Goal: Task Accomplishment & Management: Use online tool/utility

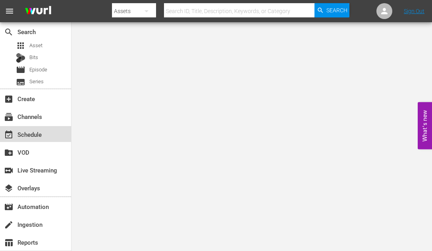
click at [39, 135] on div "event_available Schedule" at bounding box center [22, 133] width 44 height 7
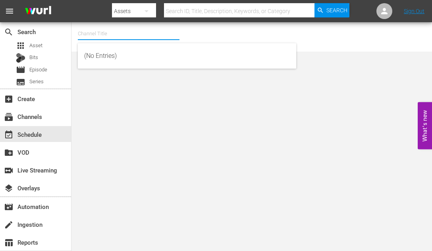
click at [85, 35] on input "text" at bounding box center [129, 33] width 102 height 19
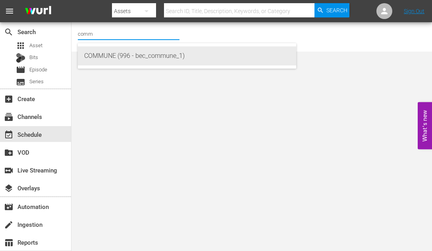
click at [90, 52] on div "COMMUNE (996 - bec_commune_1)" at bounding box center [187, 55] width 206 height 19
type input "COMMUNE (996 - bec_commune_1)"
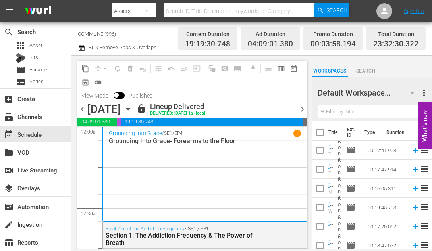
click at [303, 110] on span "chevron_right" at bounding box center [302, 109] width 10 height 10
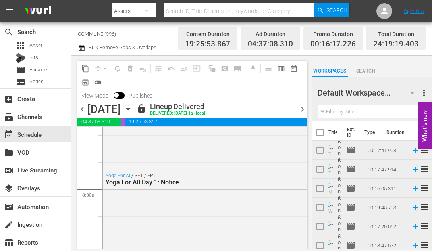
scroll to position [1320, 0]
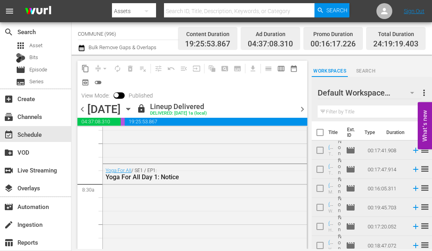
click at [303, 108] on span "chevron_right" at bounding box center [302, 109] width 10 height 10
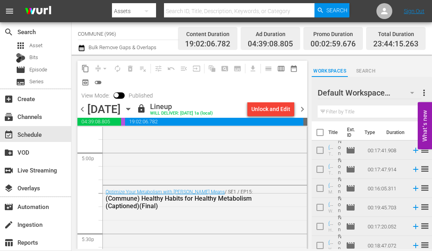
scroll to position [2775, 0]
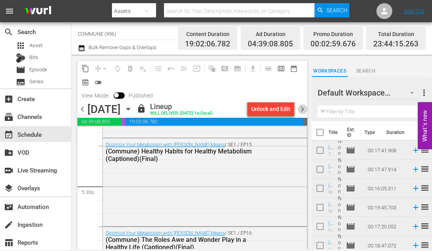
click at [303, 110] on span "chevron_right" at bounding box center [302, 109] width 10 height 10
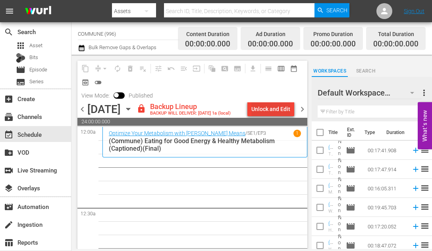
click at [276, 110] on div "Unlock and Edit" at bounding box center [270, 109] width 39 height 14
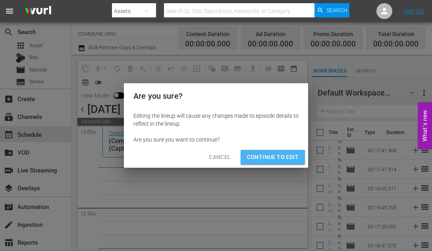
click at [274, 160] on span "Continue to Edit" at bounding box center [273, 157] width 52 height 10
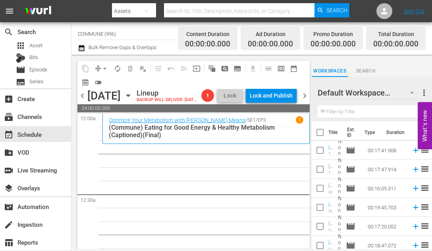
click at [130, 97] on icon "button" at bounding box center [128, 96] width 4 height 2
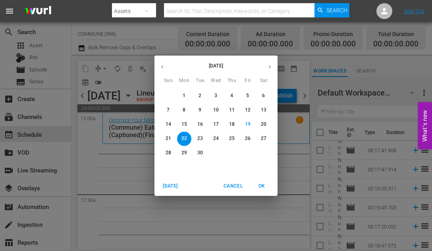
click at [163, 68] on icon "button" at bounding box center [162, 67] width 6 height 6
click at [185, 152] on p "26" at bounding box center [184, 153] width 6 height 7
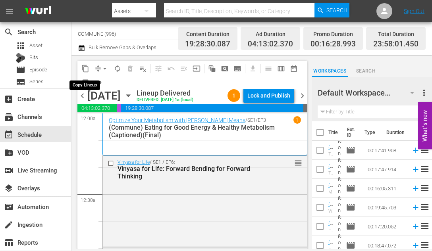
click at [85, 68] on span "content_copy" at bounding box center [85, 69] width 8 height 8
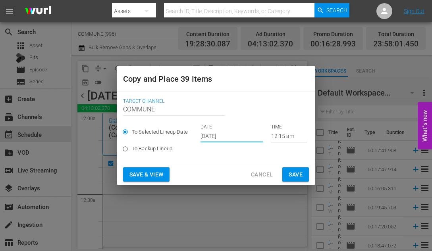
click at [245, 135] on input "[DATE]" at bounding box center [231, 137] width 63 height 12
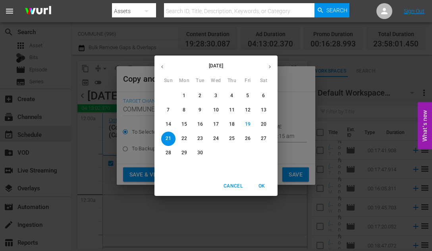
click at [183, 139] on p "22" at bounding box center [184, 138] width 6 height 7
type input "[DATE]"
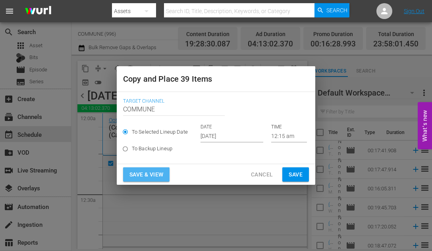
click at [153, 176] on span "Save & View" at bounding box center [146, 175] width 34 height 10
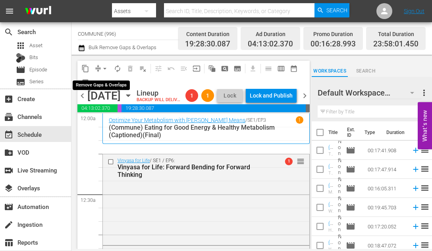
click at [103, 68] on span "arrow_drop_down" at bounding box center [105, 69] width 8 height 8
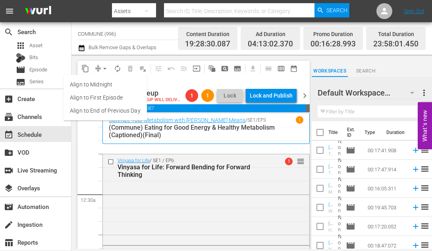
click at [106, 108] on li "Align to End of Previous Day" at bounding box center [105, 110] width 83 height 13
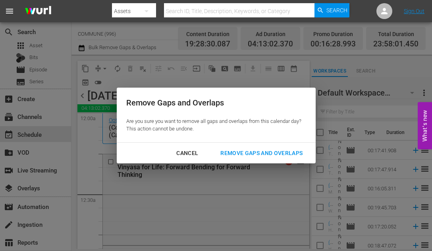
click at [248, 154] on div "Remove Gaps and Overlaps" at bounding box center [261, 153] width 95 height 10
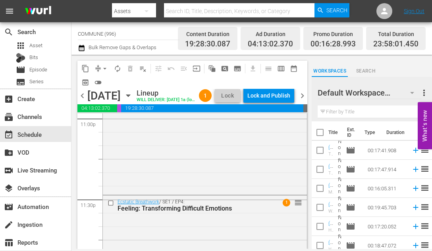
scroll to position [3789, 0]
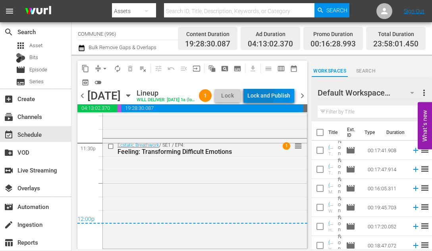
click at [277, 96] on div "Lock and Publish" at bounding box center [268, 96] width 43 height 14
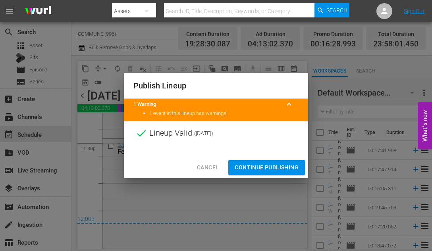
click at [263, 170] on span "Continue Publishing" at bounding box center [267, 168] width 64 height 10
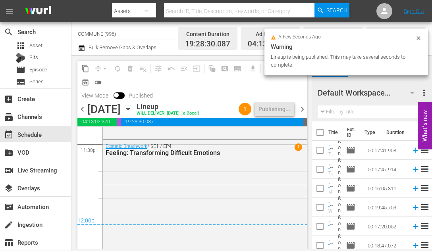
click at [83, 110] on span "chevron_left" at bounding box center [82, 109] width 10 height 10
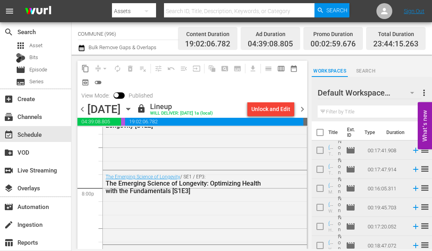
scroll to position [3149, 0]
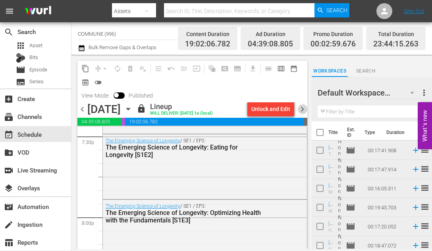
click at [304, 109] on span "chevron_right" at bounding box center [302, 109] width 10 height 10
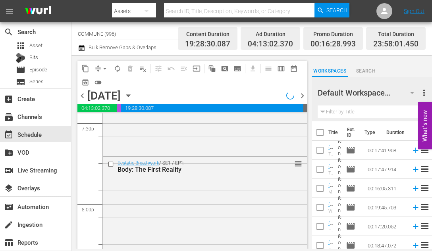
scroll to position [2906, 0]
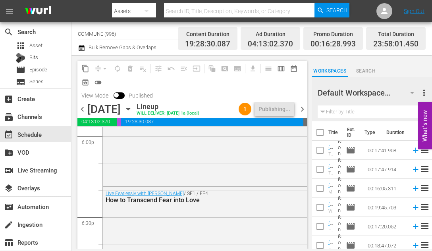
click at [303, 107] on span "chevron_right" at bounding box center [302, 109] width 10 height 10
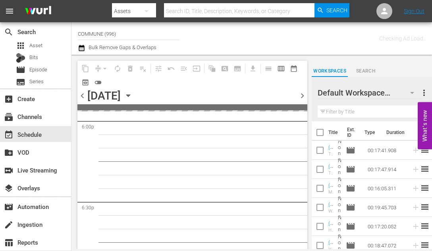
scroll to position [3149, 0]
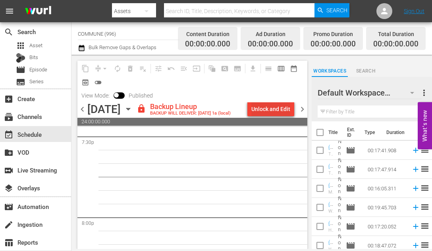
click at [264, 107] on div "Unlock and Edit" at bounding box center [270, 109] width 39 height 14
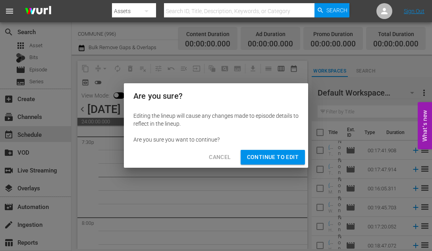
click at [263, 160] on span "Continue to Edit" at bounding box center [273, 157] width 52 height 10
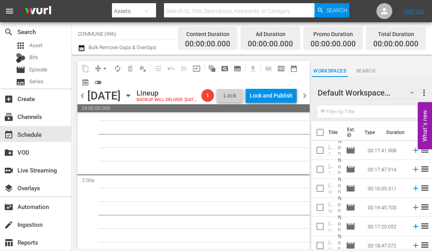
scroll to position [0, 0]
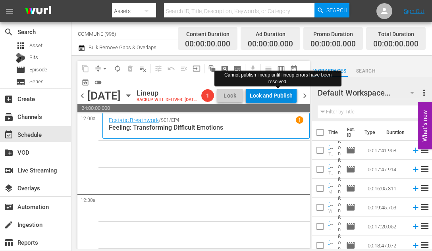
click at [284, 98] on div "Lock and Publish" at bounding box center [271, 96] width 43 height 14
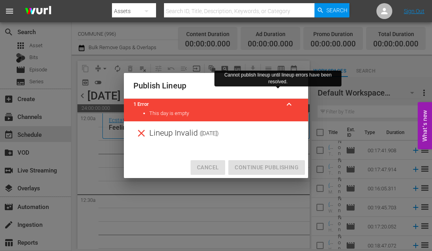
click at [212, 166] on span "Cancel" at bounding box center [208, 168] width 22 height 10
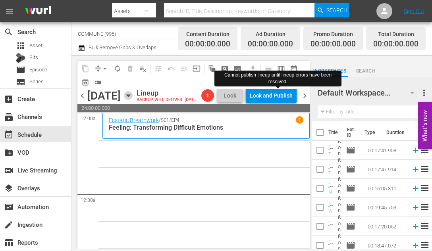
click at [130, 97] on icon "button" at bounding box center [128, 96] width 4 height 2
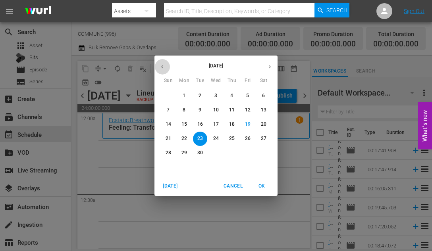
click at [160, 65] on icon "button" at bounding box center [162, 67] width 6 height 6
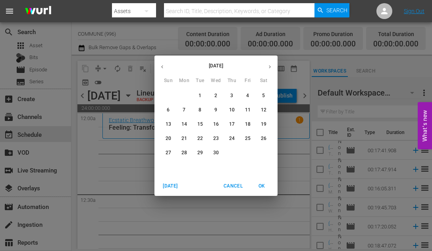
click at [270, 67] on icon "button" at bounding box center [270, 66] width 2 height 3
click at [202, 151] on p "27" at bounding box center [200, 153] width 6 height 7
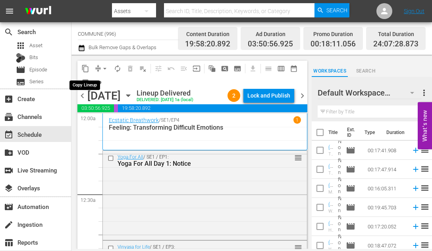
click at [86, 67] on span "content_copy" at bounding box center [85, 69] width 8 height 8
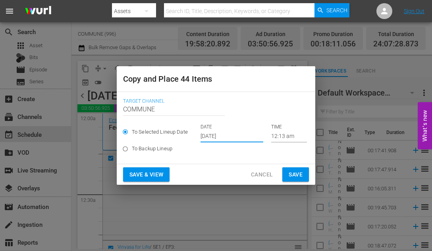
click at [239, 137] on input "[DATE]" at bounding box center [231, 137] width 63 height 12
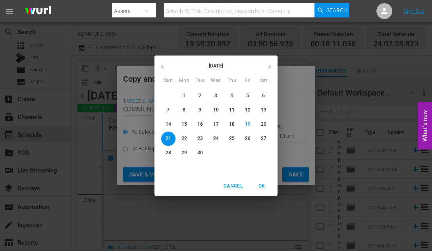
click at [199, 138] on p "23" at bounding box center [200, 138] width 6 height 7
type input "[DATE]"
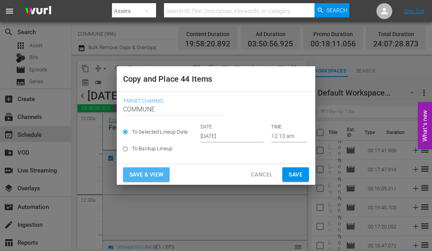
click at [157, 173] on span "Save & View" at bounding box center [146, 175] width 34 height 10
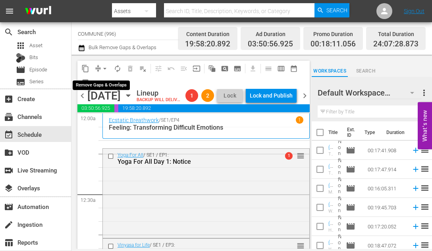
click at [104, 67] on span "arrow_drop_down" at bounding box center [105, 69] width 8 height 8
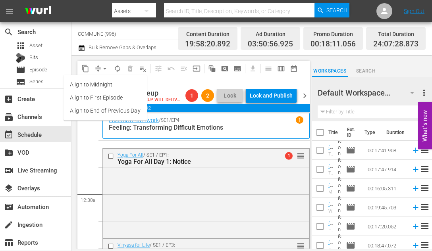
click at [106, 108] on li "Align to End of Previous Day" at bounding box center [105, 110] width 83 height 13
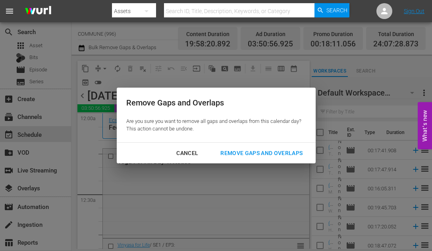
click at [261, 154] on div "Remove Gaps and Overlaps" at bounding box center [261, 153] width 95 height 10
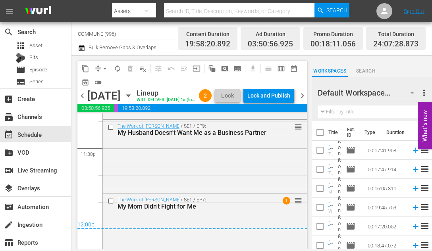
scroll to position [3809, 0]
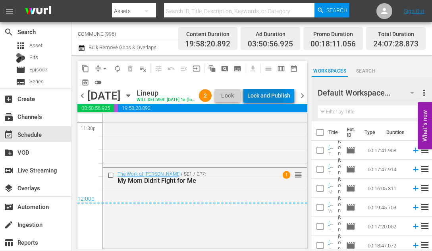
click at [282, 93] on div "Lock and Publish" at bounding box center [268, 96] width 43 height 14
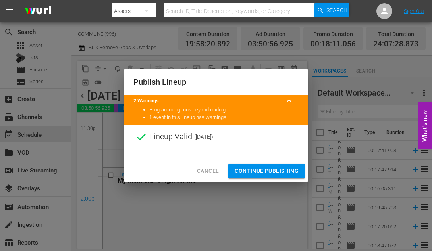
click at [256, 171] on span "Continue Publishing" at bounding box center [267, 171] width 64 height 10
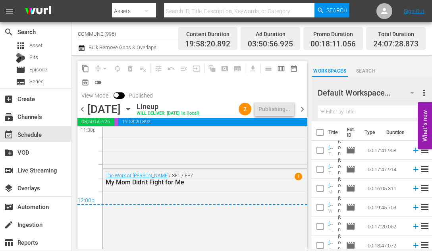
click at [303, 107] on span "chevron_right" at bounding box center [302, 109] width 10 height 10
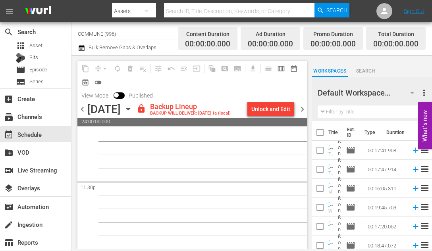
scroll to position [3765, 0]
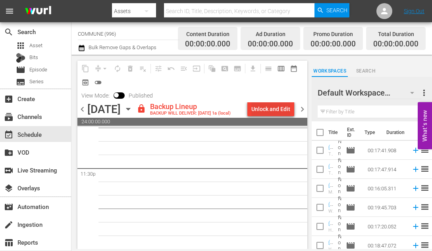
click at [271, 107] on div "Unlock and Edit" at bounding box center [270, 109] width 39 height 14
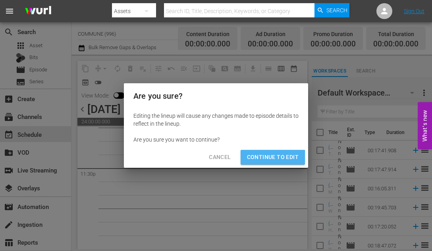
click at [263, 162] on span "Continue to Edit" at bounding box center [273, 157] width 52 height 10
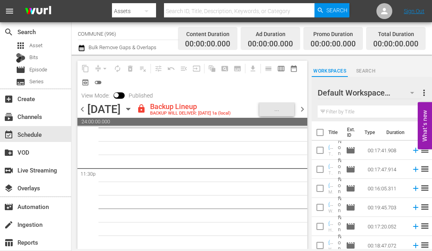
scroll to position [3764, 0]
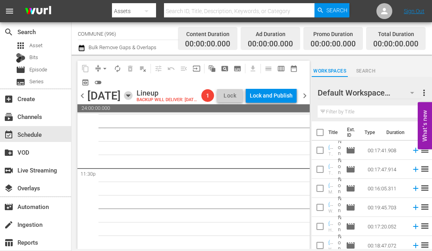
click at [130, 97] on icon "button" at bounding box center [128, 96] width 4 height 2
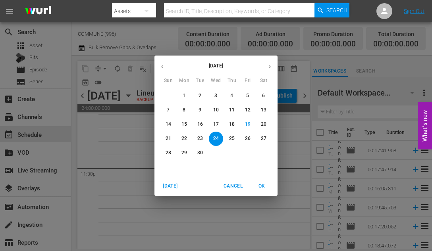
click at [163, 66] on icon "button" at bounding box center [162, 67] width 6 height 6
click at [217, 151] on p "28" at bounding box center [216, 153] width 6 height 7
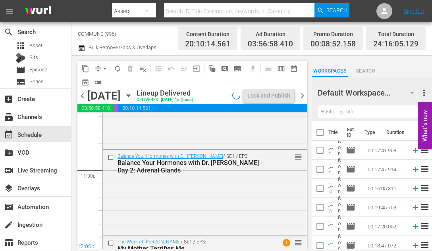
scroll to position [3809, 0]
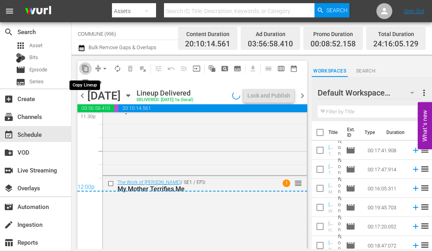
click at [87, 69] on span "content_copy" at bounding box center [85, 69] width 8 height 8
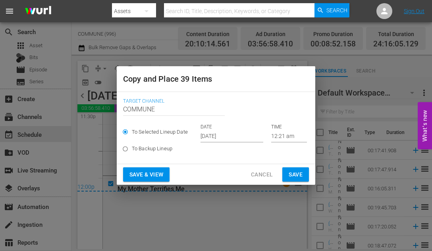
click at [229, 137] on input "[DATE]" at bounding box center [231, 137] width 63 height 12
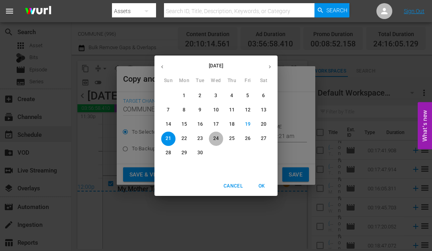
click at [218, 138] on p "24" at bounding box center [216, 138] width 6 height 7
type input "[DATE]"
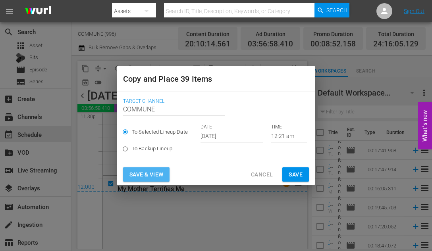
click at [149, 179] on span "Save & View" at bounding box center [146, 175] width 34 height 10
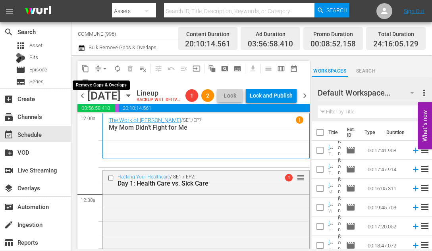
click at [102, 66] on span "arrow_drop_down" at bounding box center [105, 69] width 8 height 8
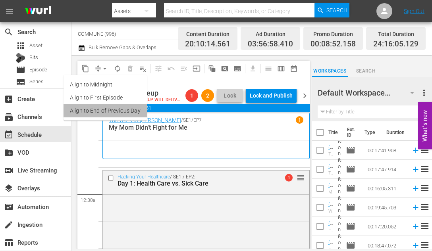
click at [109, 110] on li "Align to End of Previous Day" at bounding box center [105, 110] width 83 height 13
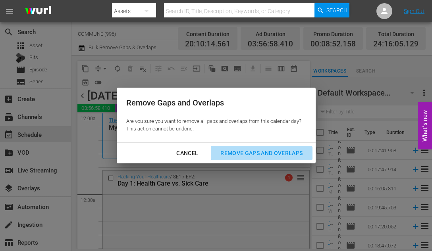
click at [259, 150] on div "Remove Gaps and Overlaps" at bounding box center [261, 153] width 95 height 10
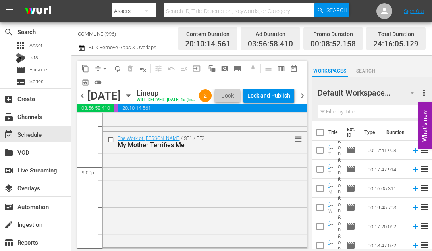
scroll to position [3853, 0]
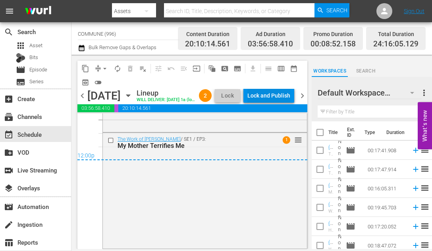
click at [288, 95] on div "Lock and Publish" at bounding box center [268, 96] width 43 height 14
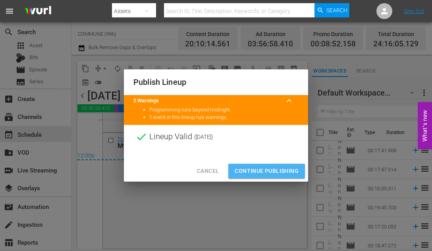
click at [262, 171] on span "Continue Publishing" at bounding box center [267, 171] width 64 height 10
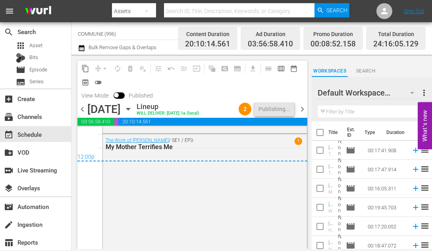
click at [303, 114] on span "chevron_right" at bounding box center [302, 109] width 10 height 10
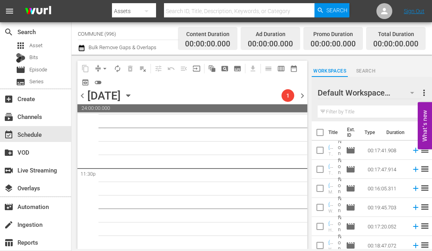
scroll to position [3765, 0]
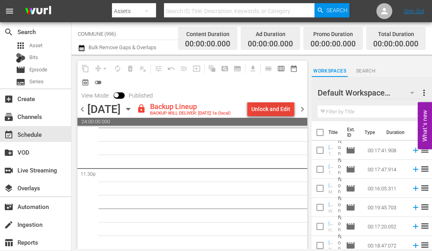
click at [265, 109] on div "Unlock and Edit" at bounding box center [270, 109] width 39 height 14
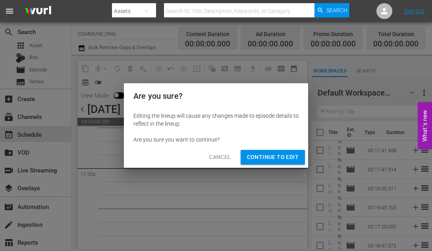
click at [265, 156] on span "Continue to Edit" at bounding box center [273, 157] width 52 height 10
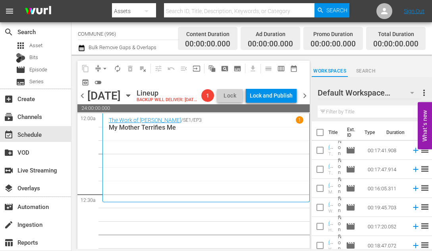
scroll to position [18, 0]
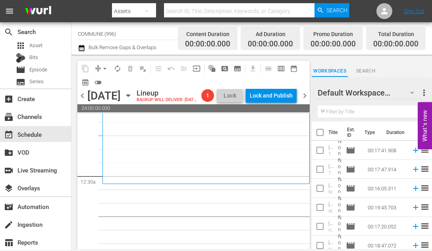
click at [130, 97] on icon "button" at bounding box center [128, 96] width 4 height 2
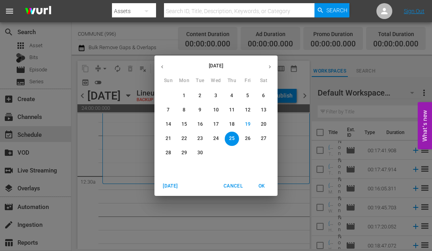
click at [164, 69] on icon "button" at bounding box center [162, 67] width 6 height 6
click at [229, 152] on p "29" at bounding box center [232, 153] width 6 height 7
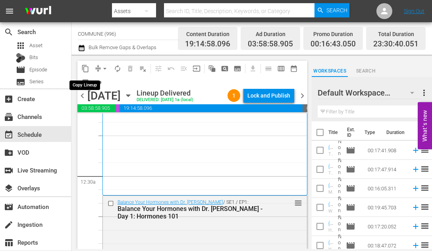
click at [86, 67] on span "content_copy" at bounding box center [85, 69] width 8 height 8
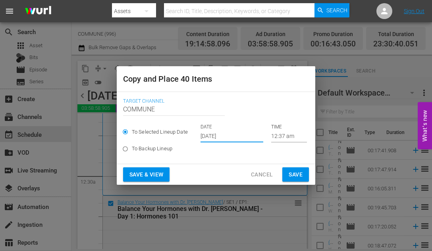
click at [237, 135] on input "[DATE]" at bounding box center [231, 137] width 63 height 12
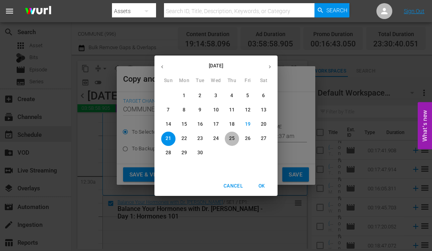
click at [232, 137] on p "25" at bounding box center [232, 138] width 6 height 7
type input "[DATE]"
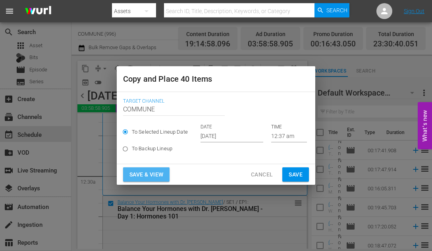
click at [151, 175] on span "Save & View" at bounding box center [146, 175] width 34 height 10
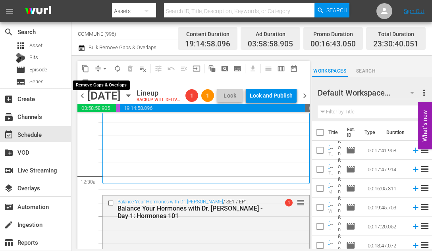
click at [105, 68] on span "arrow_drop_down" at bounding box center [105, 69] width 8 height 8
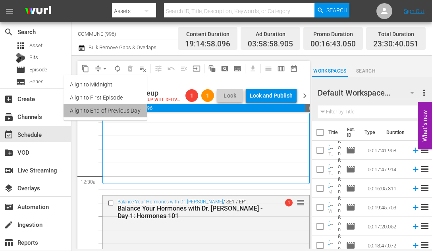
click at [105, 111] on li "Align to End of Previous Day" at bounding box center [105, 110] width 83 height 13
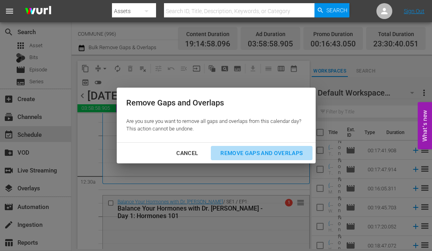
click at [263, 156] on div "Remove Gaps and Overlaps" at bounding box center [261, 153] width 95 height 10
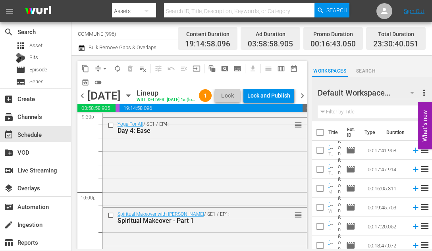
scroll to position [3773, 0]
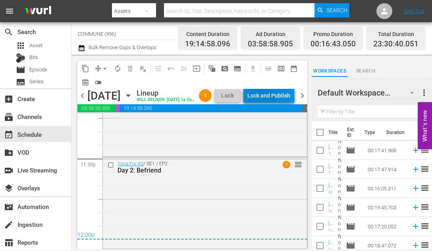
click at [279, 100] on div "Lock and Publish" at bounding box center [268, 96] width 43 height 14
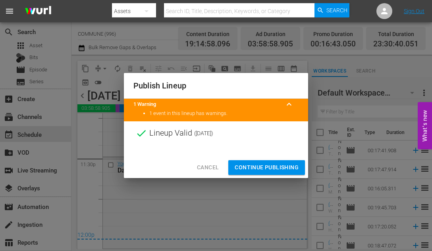
click at [261, 166] on span "Continue Publishing" at bounding box center [267, 168] width 64 height 10
